Goal: Task Accomplishment & Management: Manage account settings

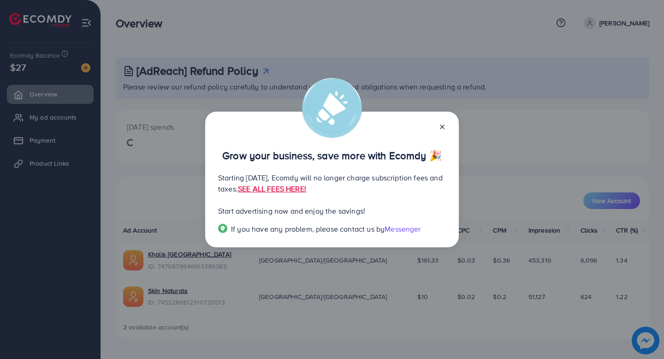
click at [442, 126] on line at bounding box center [442, 127] width 4 height 4
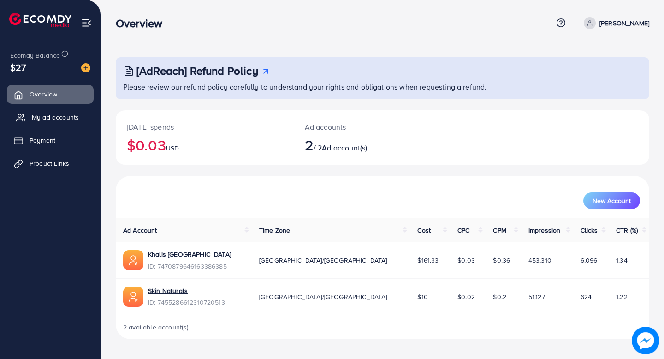
click at [66, 116] on span "My ad accounts" at bounding box center [55, 116] width 47 height 9
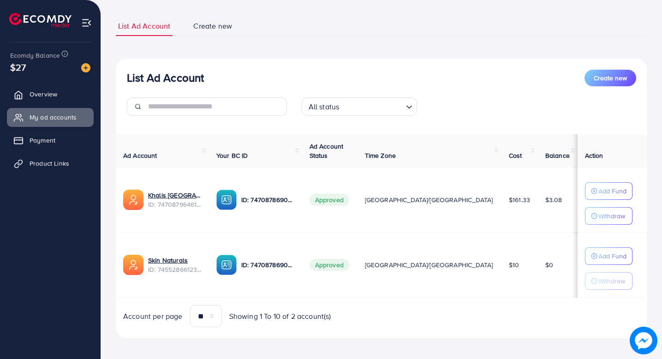
scroll to position [57, 0]
